Goal: Task Accomplishment & Management: Manage account settings

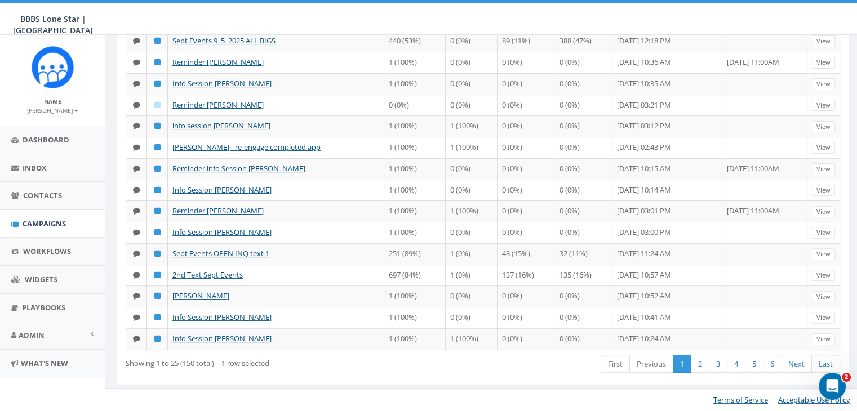
scroll to position [573, 0]
click at [695, 362] on link "2" at bounding box center [700, 364] width 19 height 19
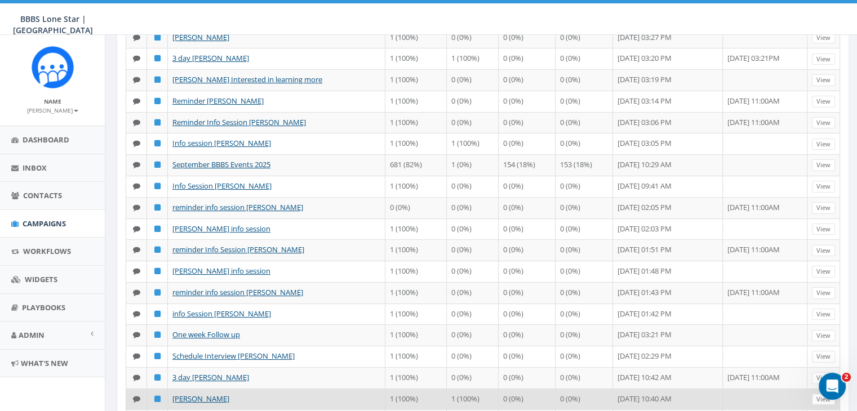
scroll to position [221, 0]
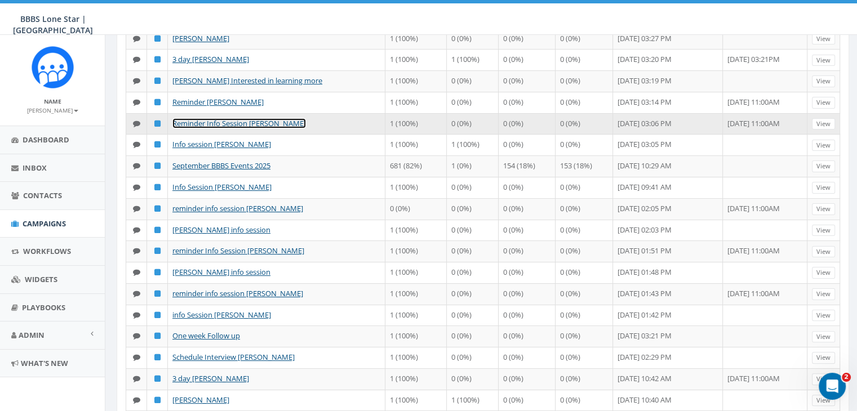
click at [230, 120] on link "Reminder Info Session [PERSON_NAME]" at bounding box center [238, 123] width 133 height 10
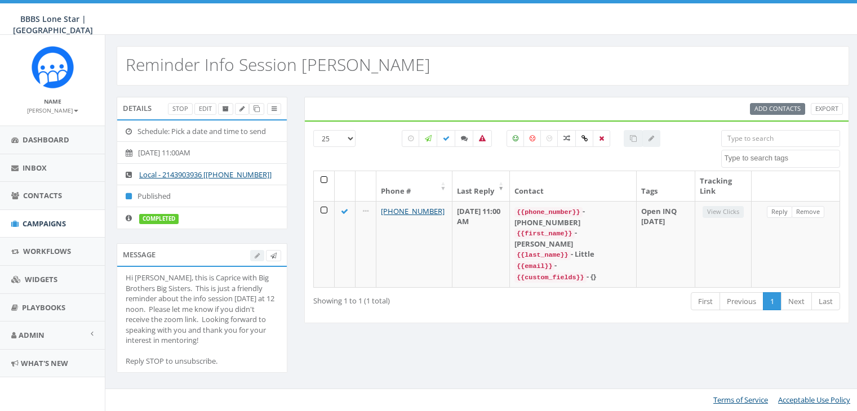
select select
click at [256, 255] on div at bounding box center [265, 256] width 31 height 12
click at [649, 140] on div at bounding box center [651, 138] width 18 height 17
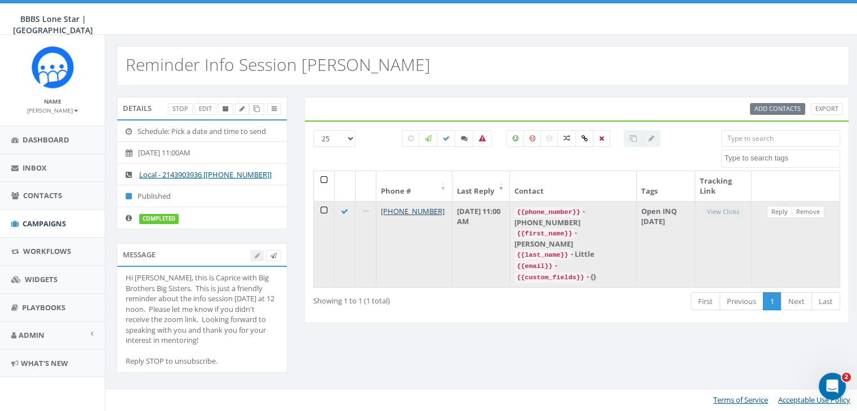
click at [323, 208] on td at bounding box center [324, 244] width 21 height 86
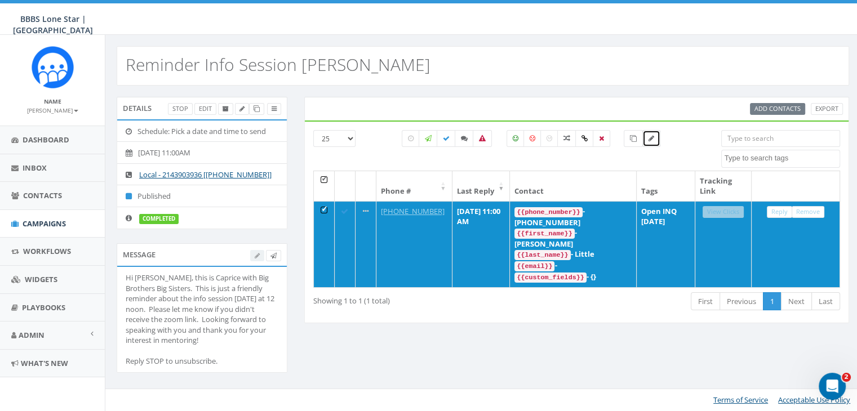
click at [651, 140] on icon at bounding box center [651, 138] width 6 height 7
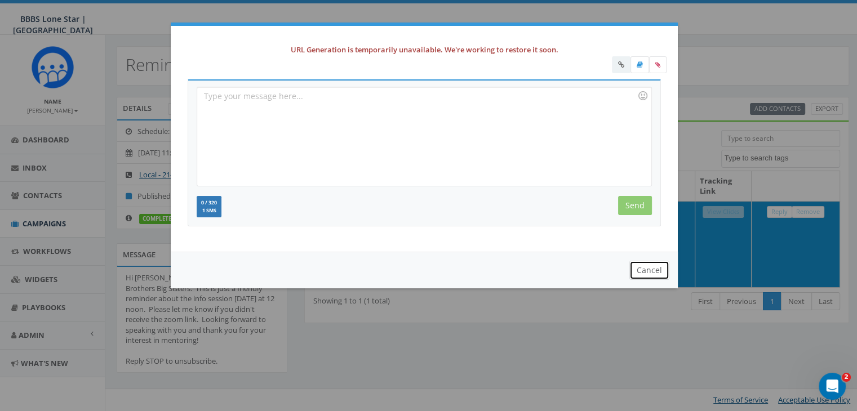
click at [651, 273] on button "Cancel" at bounding box center [649, 270] width 40 height 19
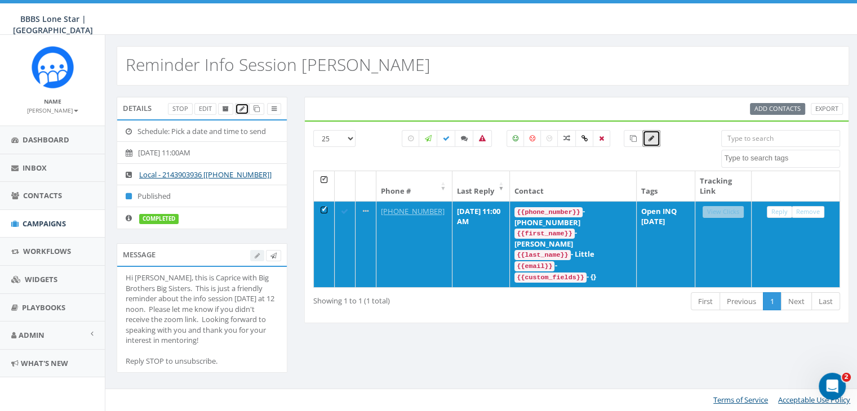
click at [241, 109] on icon at bounding box center [241, 109] width 5 height 6
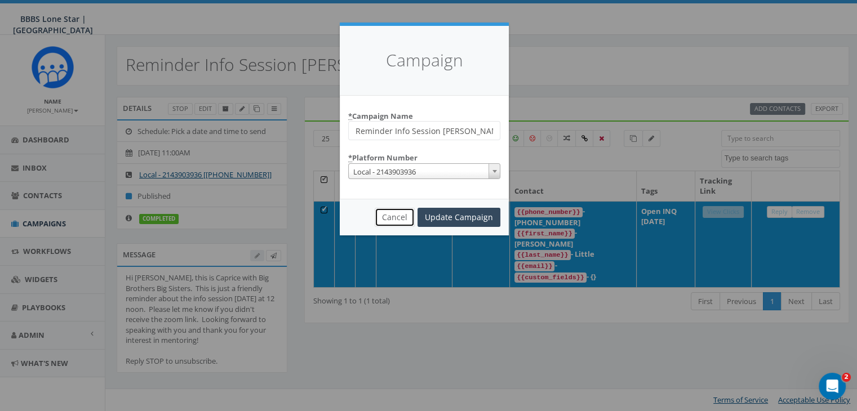
click at [399, 219] on button "Cancel" at bounding box center [395, 217] width 40 height 19
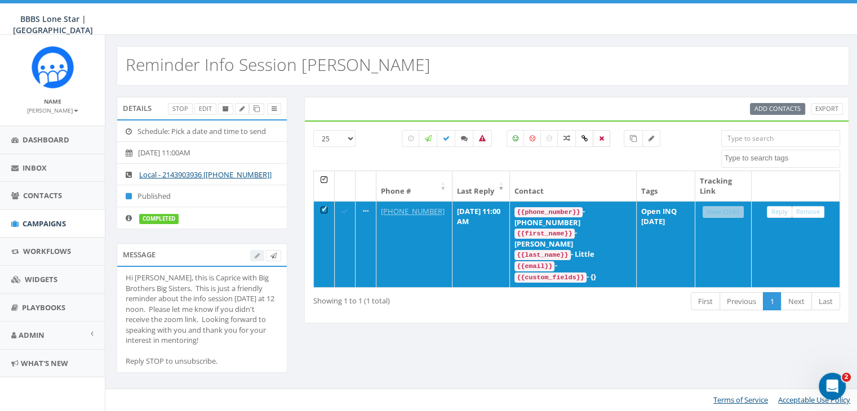
click at [599, 137] on icon at bounding box center [601, 138] width 5 height 7
checkbox input "true"
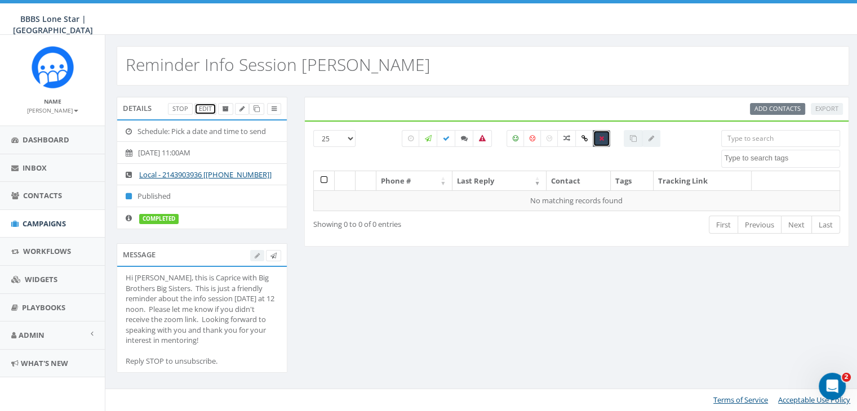
click at [206, 108] on link "Edit" at bounding box center [205, 109] width 22 height 12
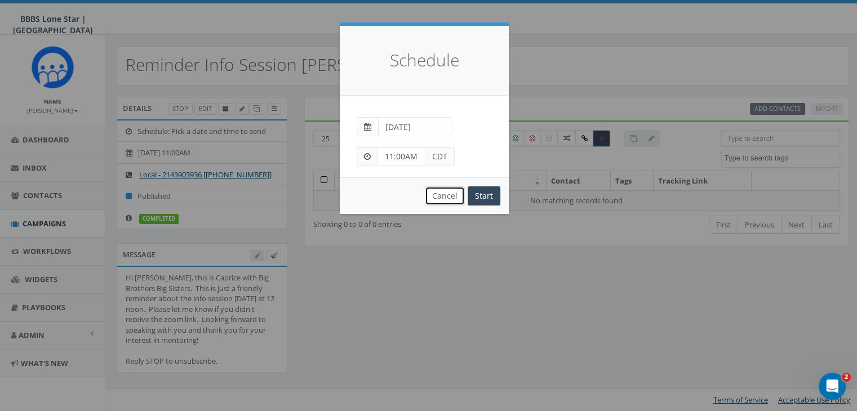
click at [454, 195] on button "Cancel" at bounding box center [445, 195] width 40 height 19
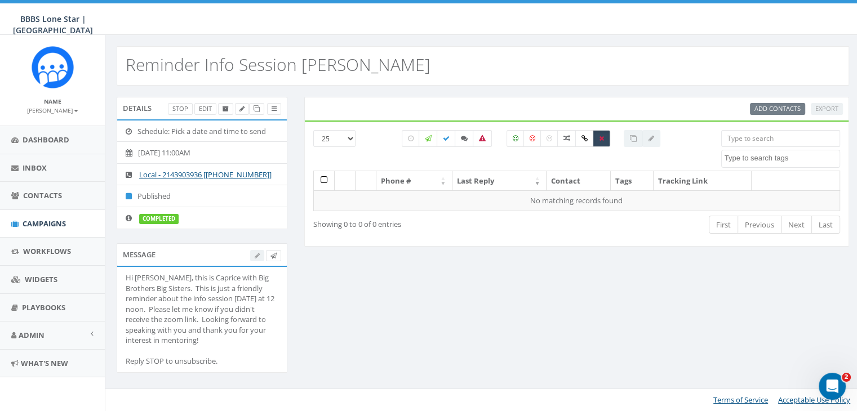
click at [486, 292] on div "Details Stop Edit Schedule: Pick a date and time to send 2025-09-02, 11:00AM Lo…" at bounding box center [482, 242] width 749 height 291
click at [182, 109] on link "Stop" at bounding box center [180, 109] width 25 height 12
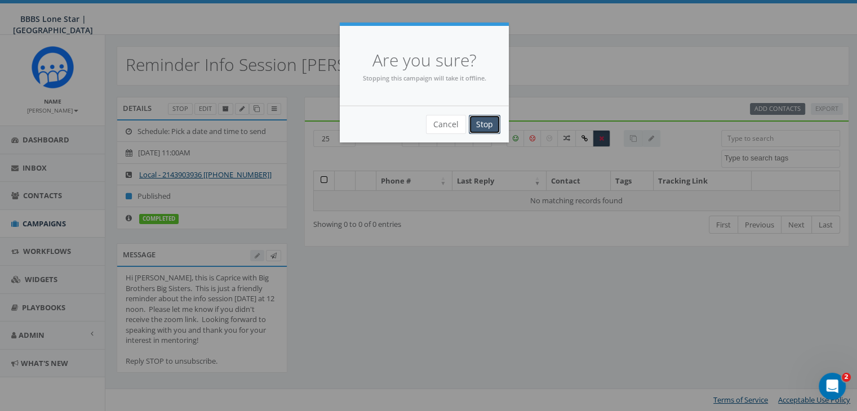
click at [480, 120] on input "Stop" at bounding box center [485, 124] width 32 height 19
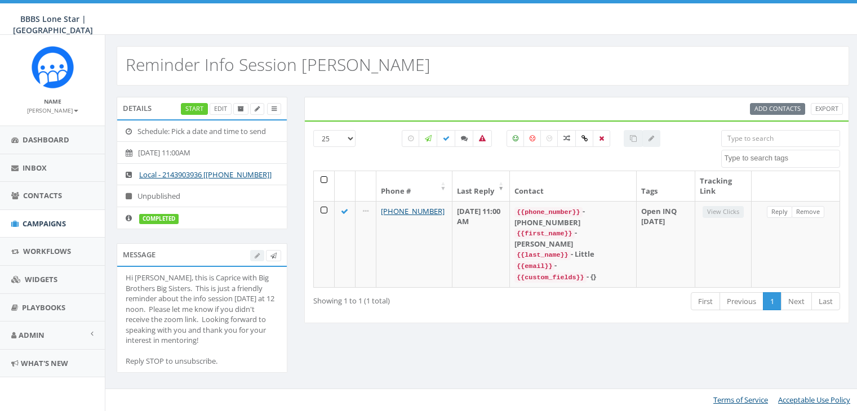
select select
click at [270, 106] on link at bounding box center [274, 109] width 14 height 12
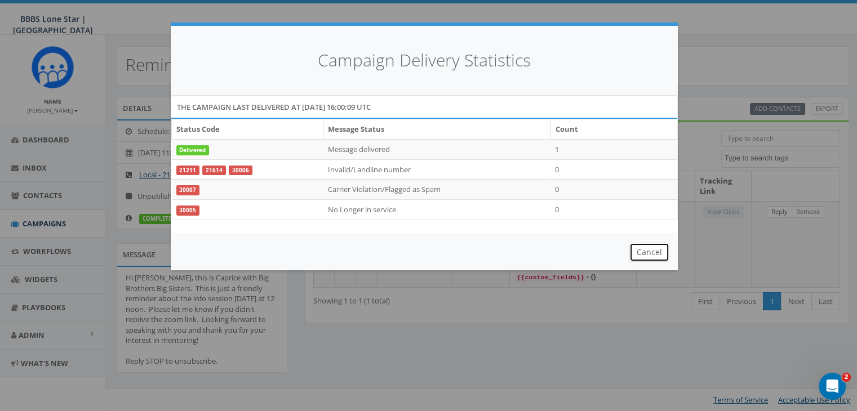
click at [651, 253] on button "Cancel" at bounding box center [649, 252] width 40 height 19
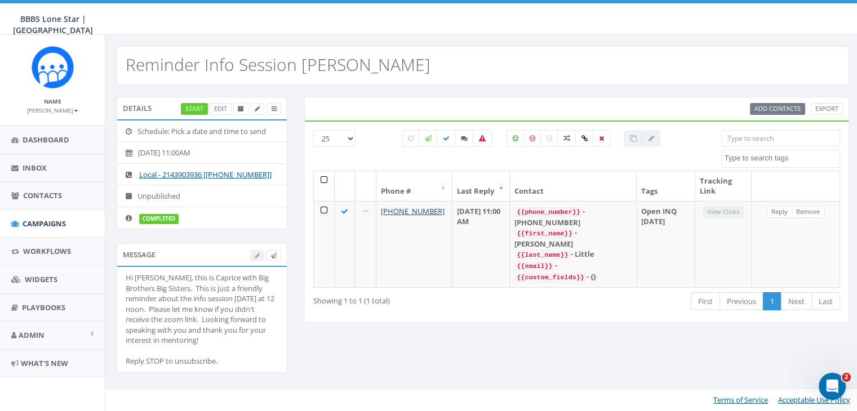
click at [444, 376] on div "Details Start Edit Schedule: Pick a date and time to send 2025-09-02, 11:00AM L…" at bounding box center [482, 242] width 749 height 291
click at [29, 225] on span "Campaigns" at bounding box center [44, 224] width 43 height 10
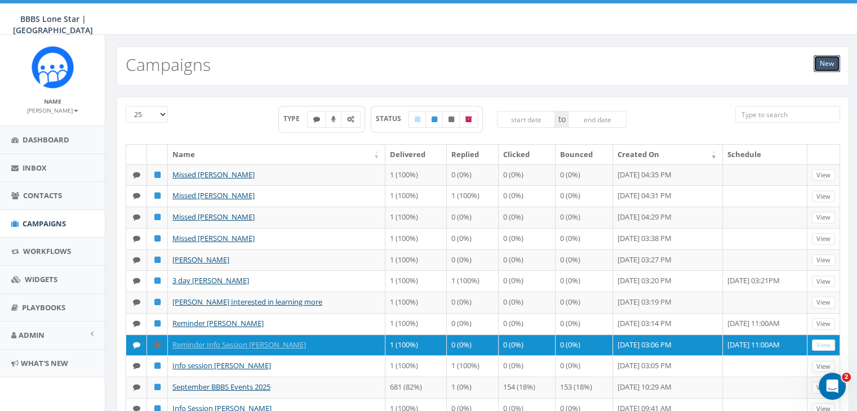
click at [835, 63] on link "New" at bounding box center [826, 63] width 26 height 17
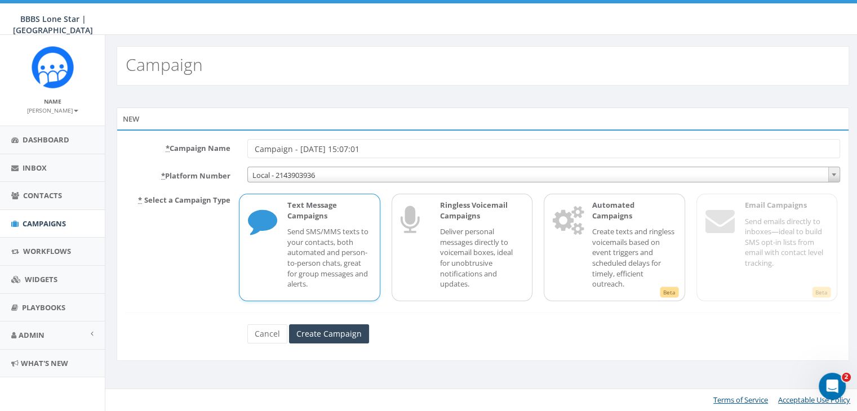
drag, startPoint x: 383, startPoint y: 145, endPoint x: 236, endPoint y: 147, distance: 147.0
click at [236, 147] on div "* Campaign Name Campaign - 09/10/2025, 15:07:01" at bounding box center [482, 148] width 731 height 19
type input "r/s info session Jack Little"
click at [324, 242] on p "Send SMS/MMS texts to your contacts, both automated and person-to-person chats,…" at bounding box center [328, 257] width 83 height 63
click at [335, 333] on input "Create Campaign" at bounding box center [329, 333] width 80 height 19
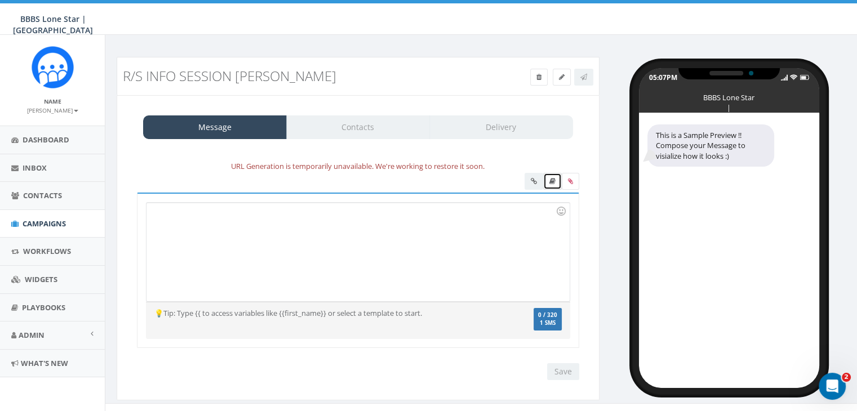
click at [550, 181] on icon at bounding box center [552, 181] width 6 height 7
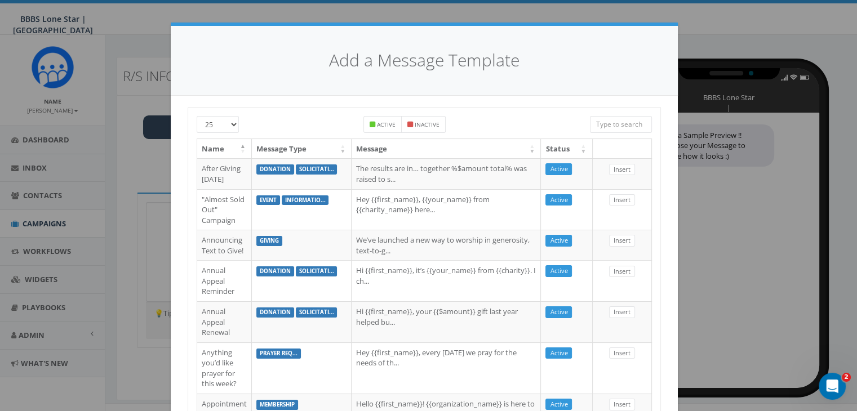
click at [604, 124] on input "search" at bounding box center [621, 124] width 62 height 17
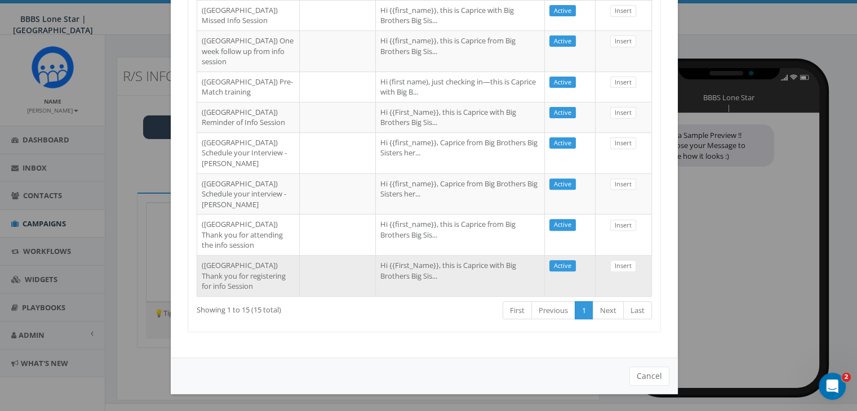
scroll to position [609, 0]
type input "dall"
click at [300, 273] on td at bounding box center [338, 275] width 76 height 41
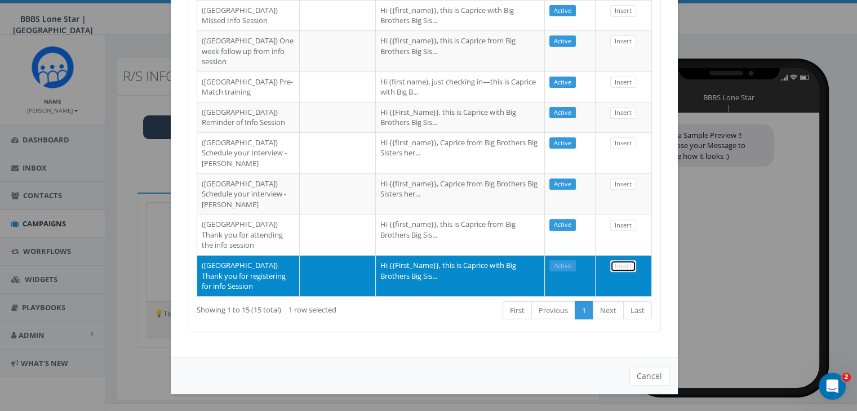
click at [620, 260] on link "Insert" at bounding box center [623, 266] width 26 height 12
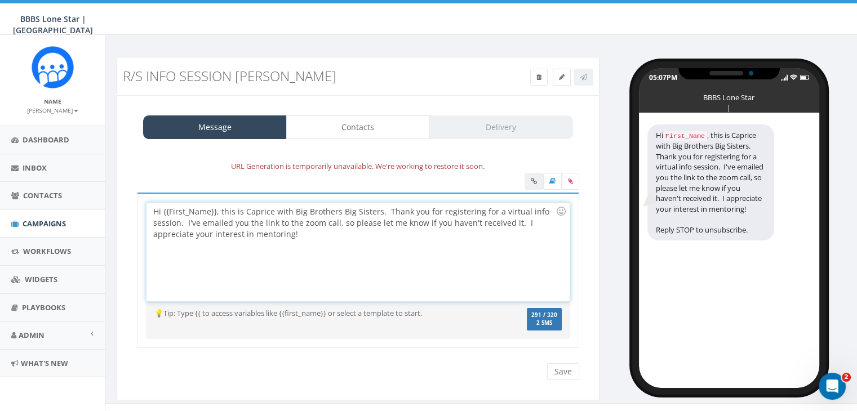
click at [214, 208] on div "Hi {{First_Name}}, this is Caprice with Big Brothers Big Sisters. Thank you for…" at bounding box center [357, 252] width 422 height 99
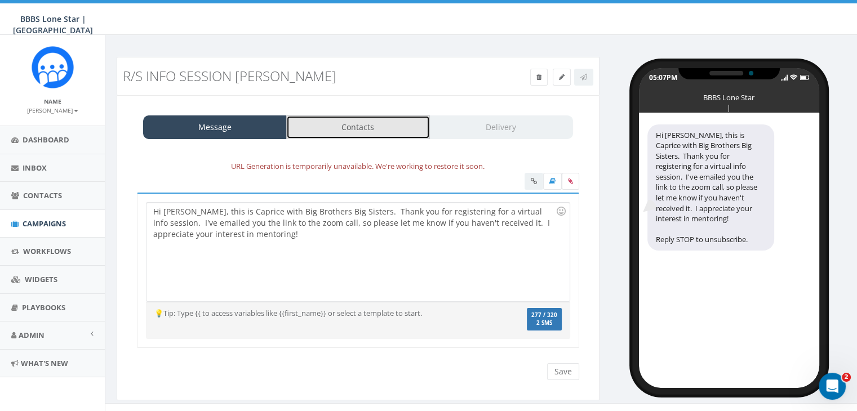
click at [353, 127] on link "Contacts" at bounding box center [358, 127] width 144 height 24
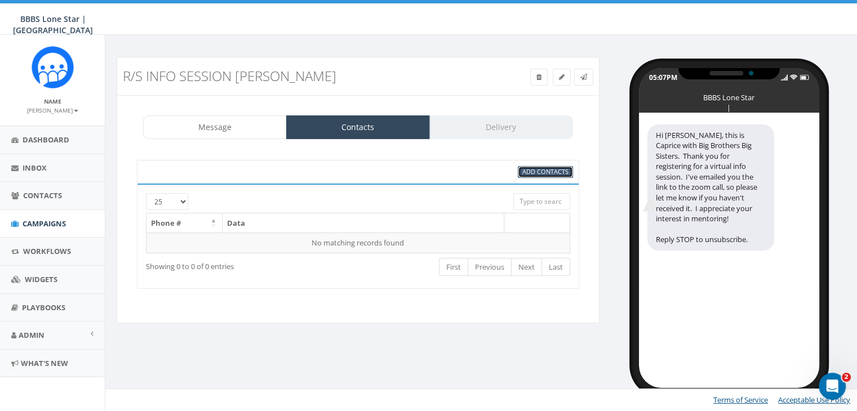
click at [533, 173] on span "Add Contacts" at bounding box center [545, 171] width 46 height 8
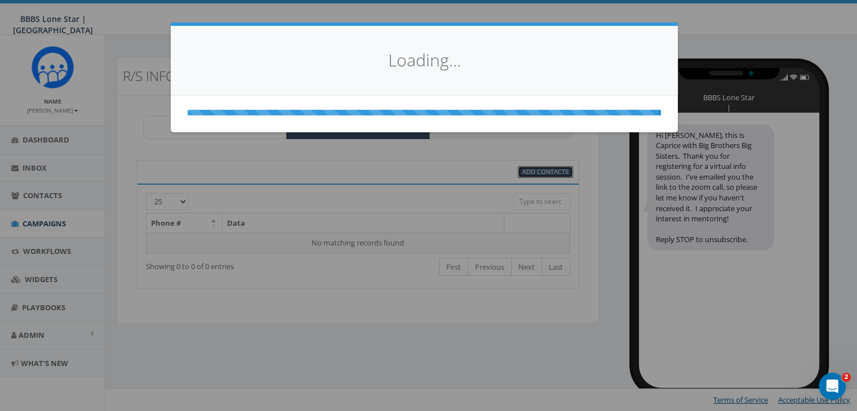
scroll to position [0, 0]
select select
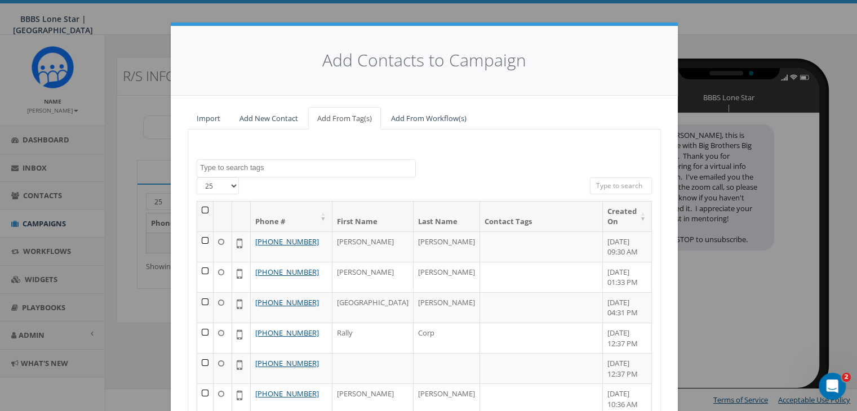
click at [598, 183] on input "search" at bounding box center [621, 185] width 62 height 17
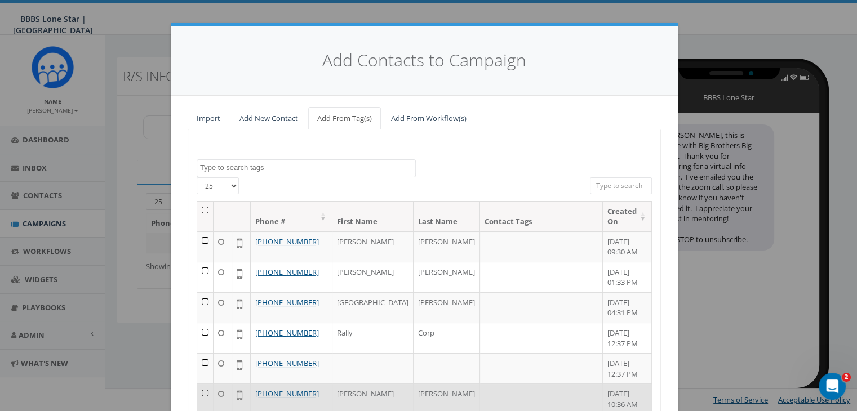
paste input "214-697-5400"
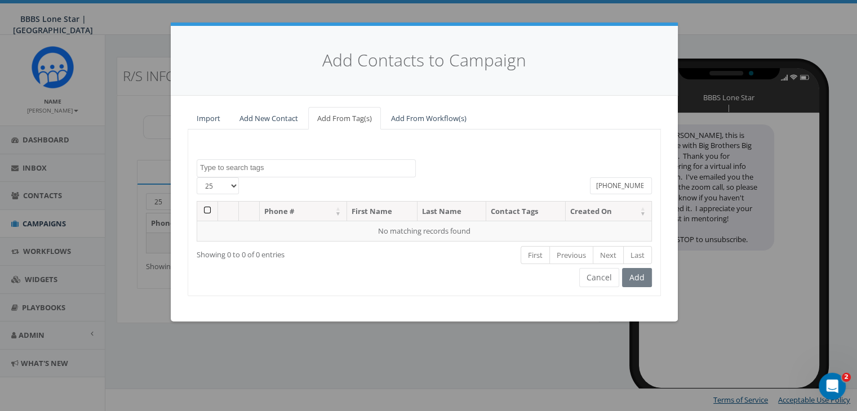
type input "214-697-5400"
click at [287, 114] on link "Add New Contact" at bounding box center [268, 118] width 77 height 23
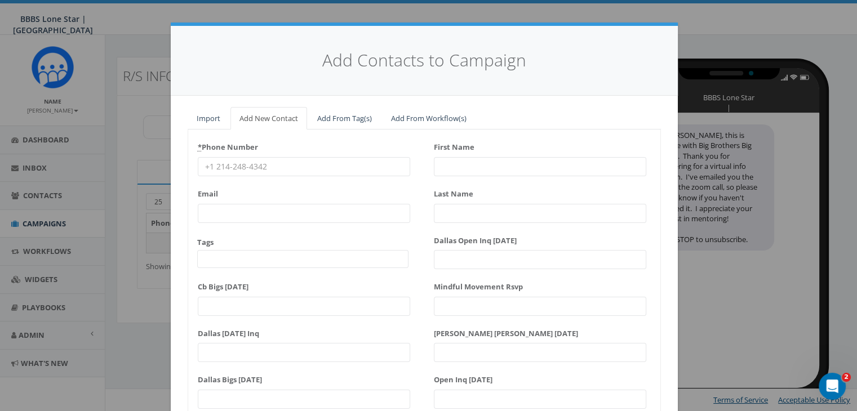
click at [270, 162] on input "* Phone Number" at bounding box center [304, 166] width 212 height 19
paste input "214-697-5400"
type input "214-697-5400"
click at [476, 166] on input "First Name" at bounding box center [540, 166] width 212 height 19
type input "Jake"
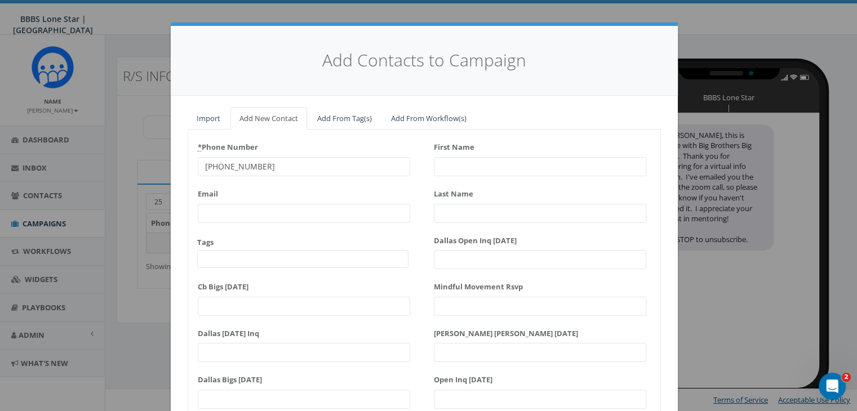
type input "Little"
type input "Jake"
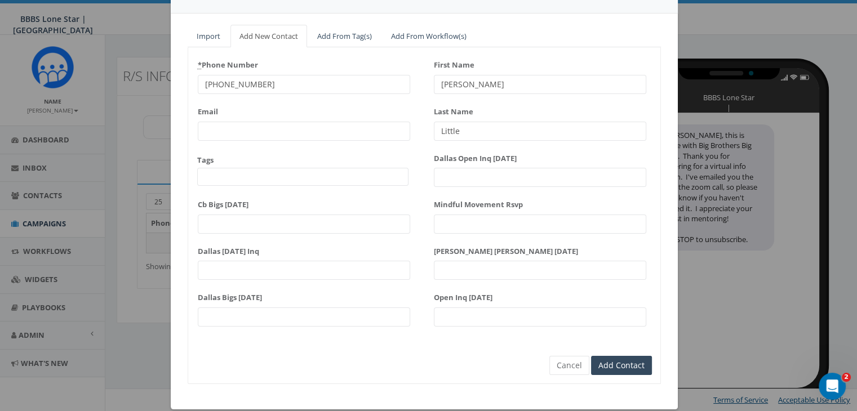
scroll to position [97, 0]
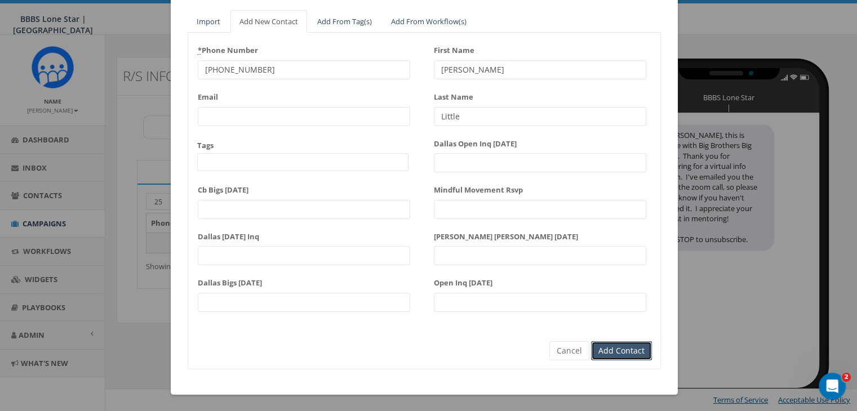
click at [624, 350] on input "Add Contact" at bounding box center [621, 350] width 61 height 19
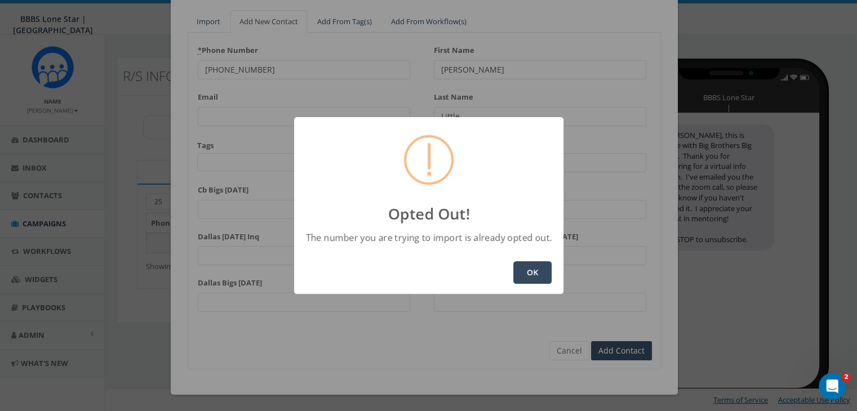
click at [518, 270] on button "OK" at bounding box center [532, 272] width 38 height 23
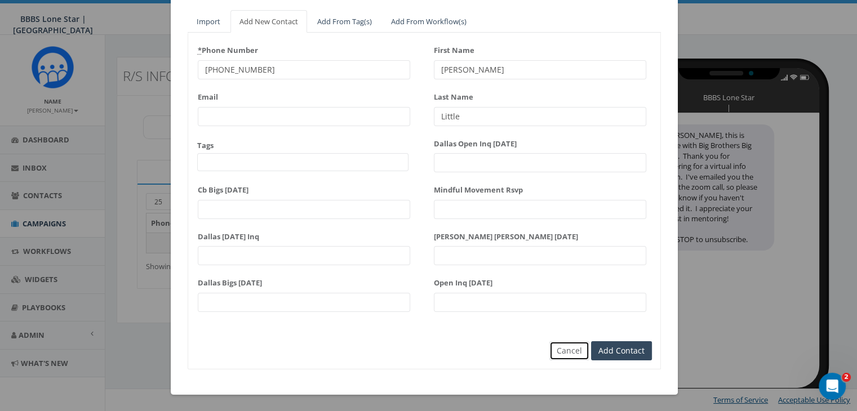
click at [568, 350] on button "Cancel" at bounding box center [569, 350] width 40 height 19
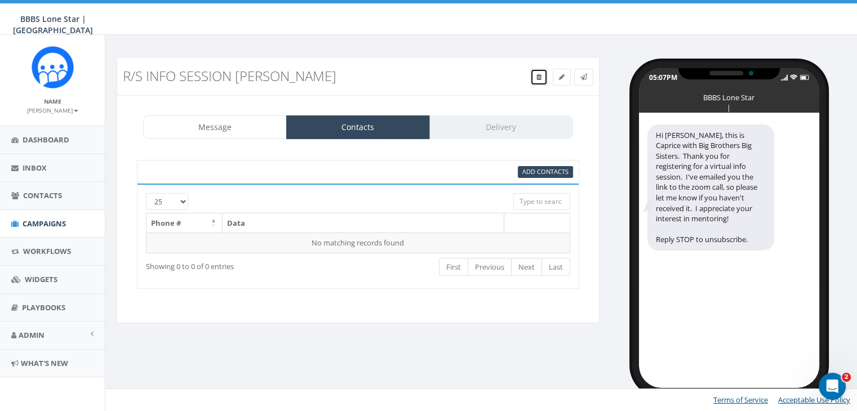
click at [536, 77] on icon at bounding box center [538, 77] width 5 height 7
